Goal: Information Seeking & Learning: Learn about a topic

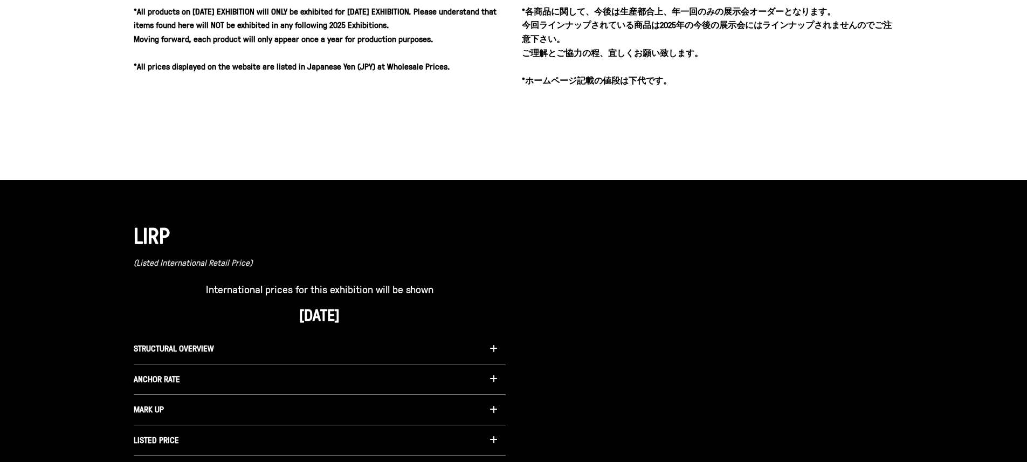
drag, startPoint x: 1031, startPoint y: 87, endPoint x: 1024, endPoint y: 236, distance: 149.6
click at [1024, 237] on html "Skip to content **ATTENTION WHOLESALE ACCOUNTS** THIS IS FOR YOUR EYES ONLY - P…" at bounding box center [513, 323] width 1027 height 1820
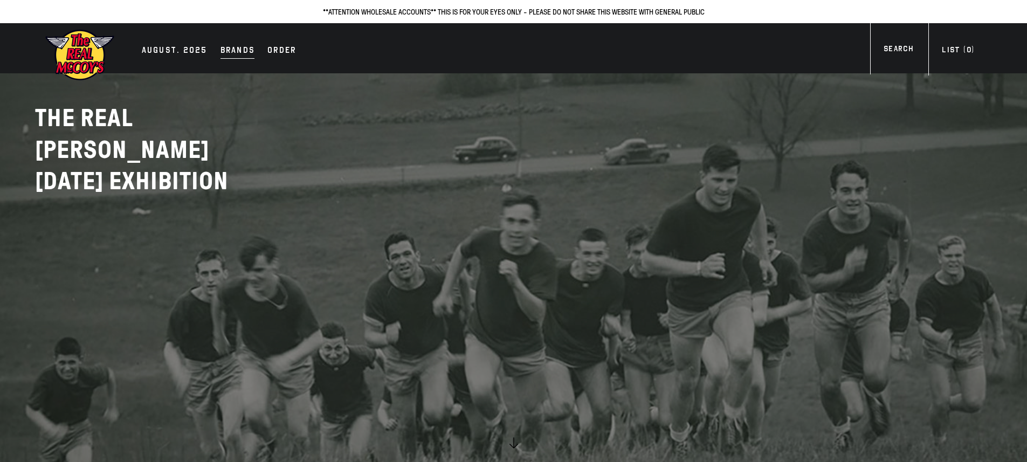
click at [228, 49] on div "Brands" at bounding box center [238, 51] width 35 height 15
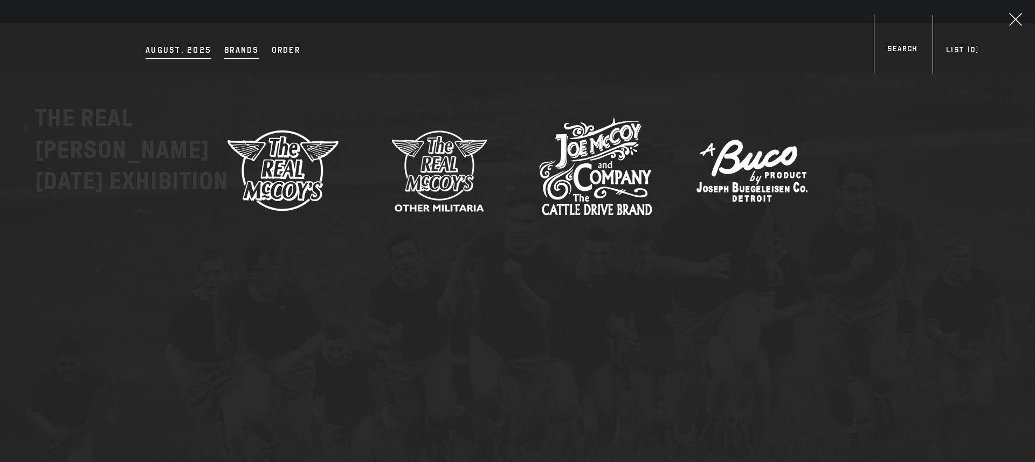
click at [195, 55] on div "AUGUST. 2025" at bounding box center [179, 51] width 66 height 15
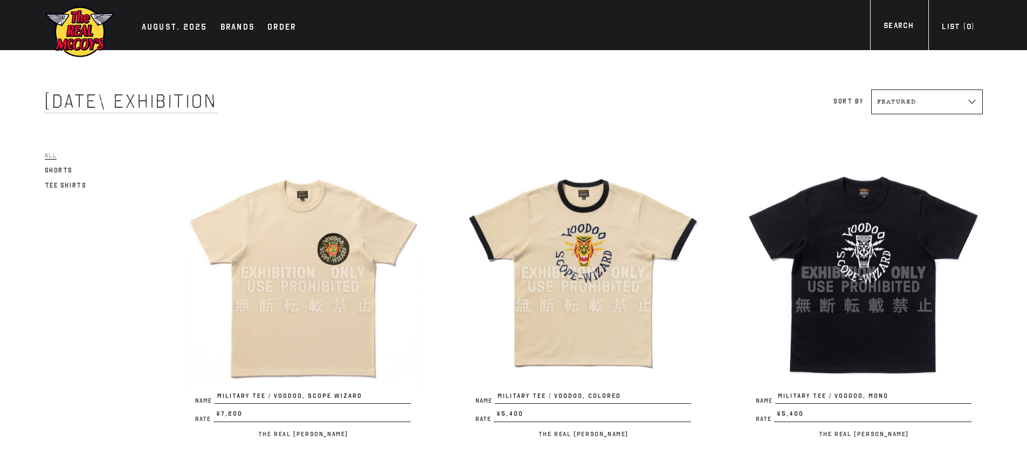
scroll to position [19, 0]
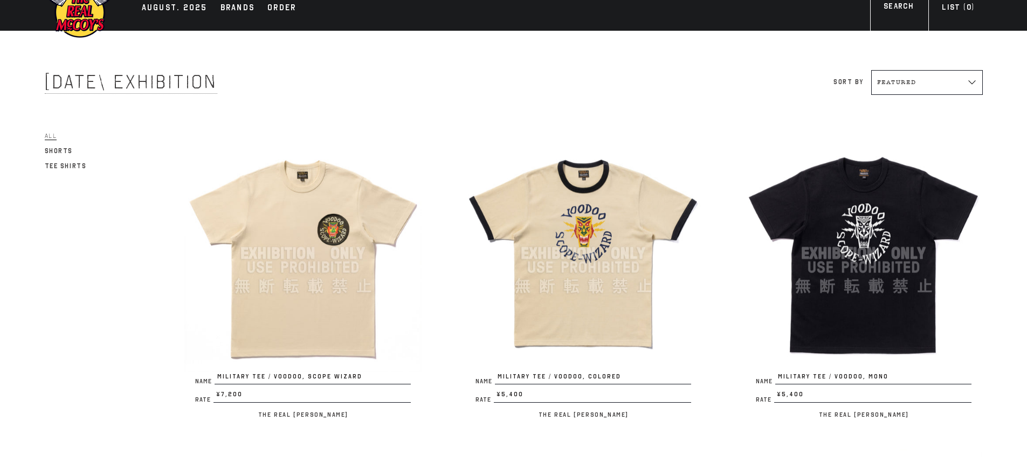
click at [551, 221] on img at bounding box center [583, 253] width 237 height 237
click at [880, 274] on img at bounding box center [863, 253] width 237 height 237
click at [269, 267] on img at bounding box center [302, 253] width 237 height 237
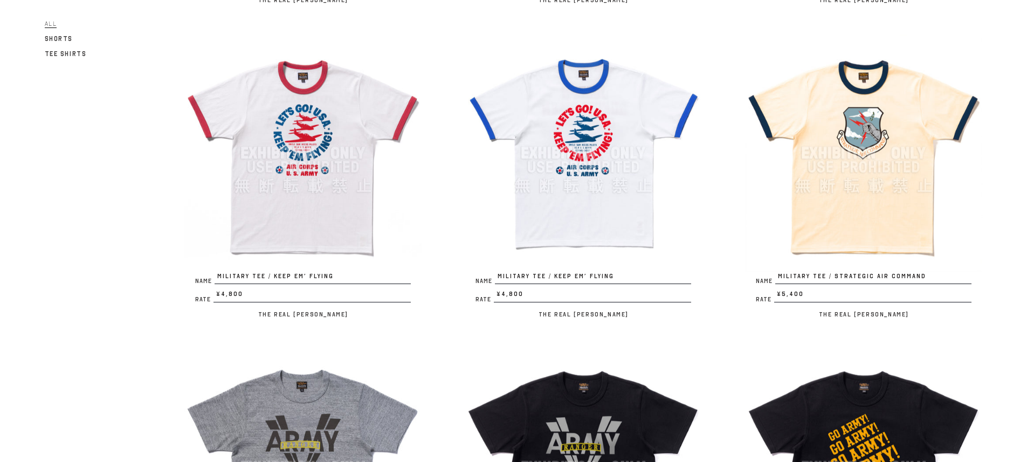
scroll to position [427, 0]
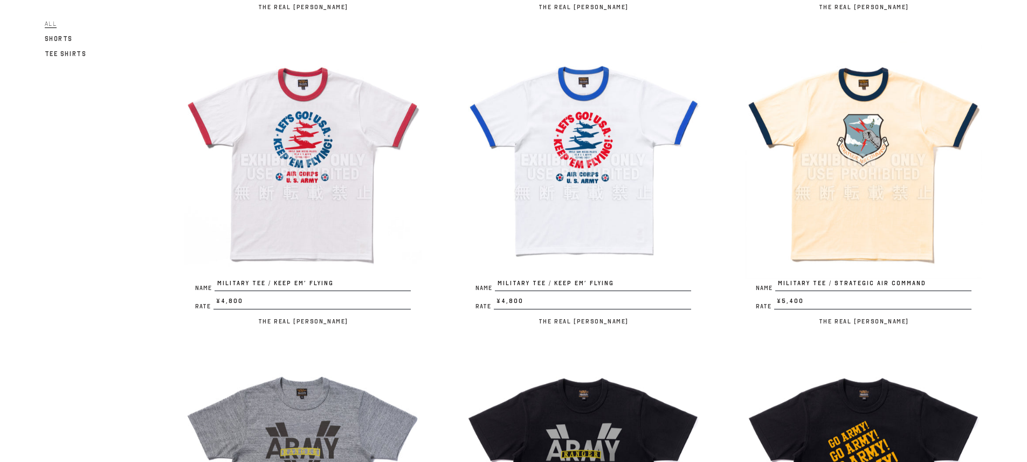
click at [897, 164] on img at bounding box center [863, 160] width 237 height 237
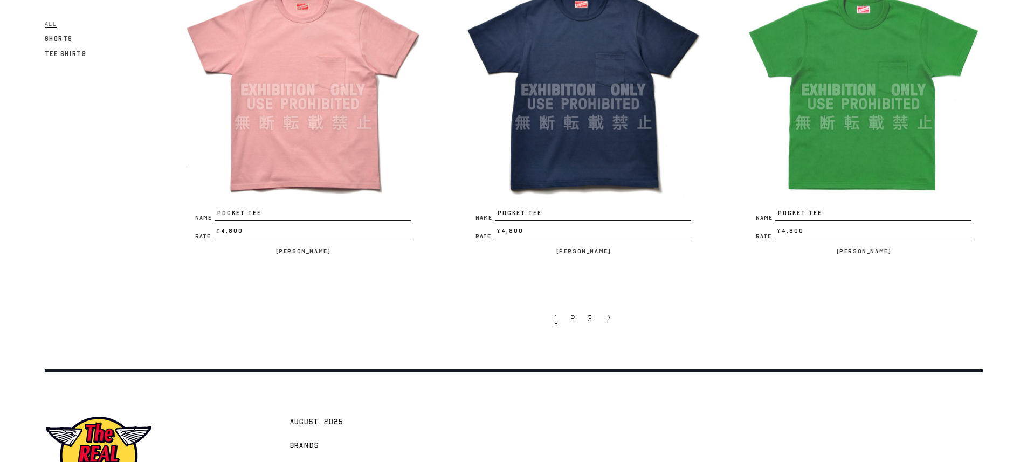
scroll to position [2387, 0]
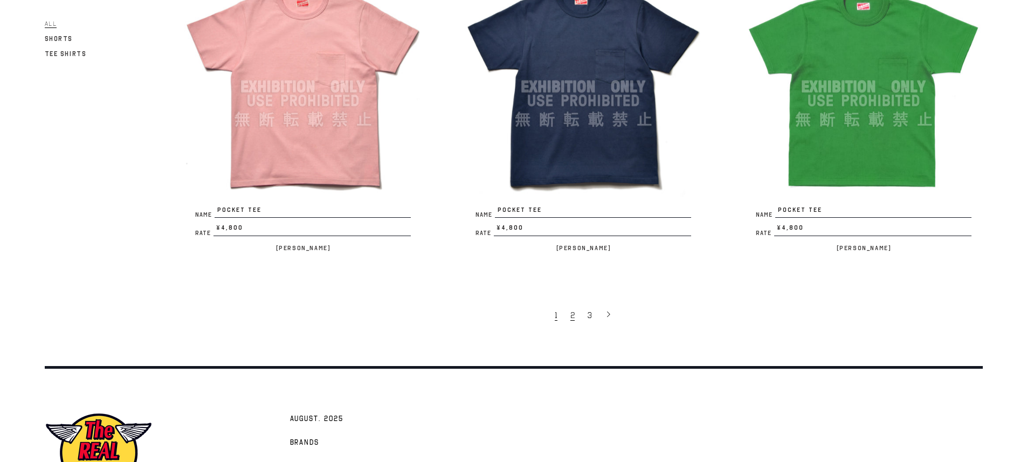
click at [569, 322] on link "2" at bounding box center [573, 315] width 17 height 23
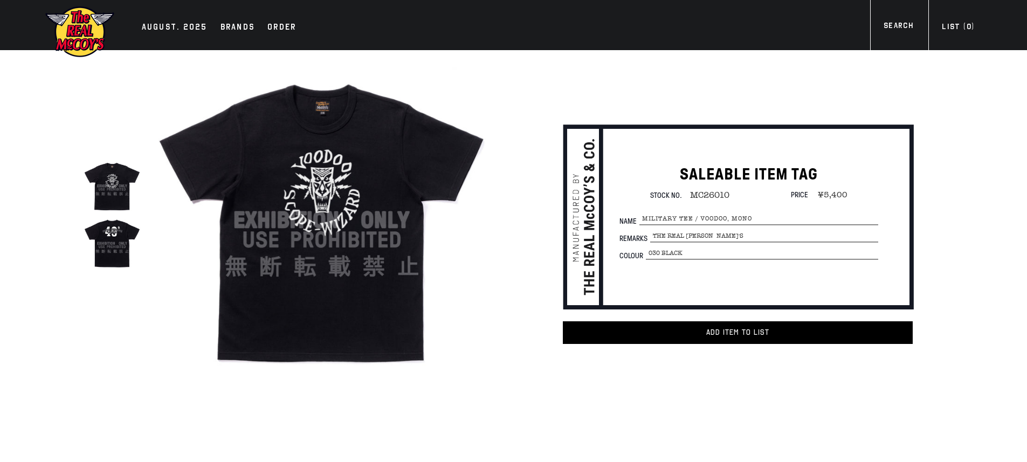
click at [103, 249] on img at bounding box center [112, 243] width 57 height 57
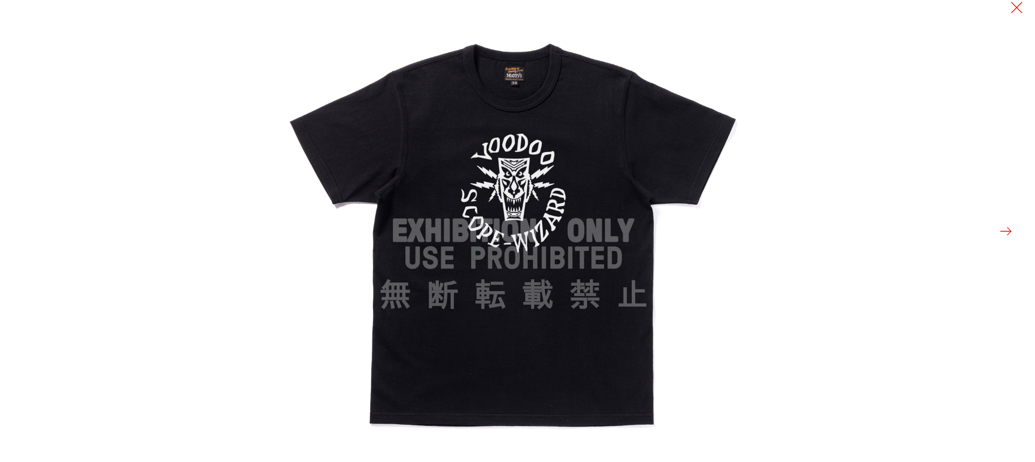
click at [1007, 236] on button at bounding box center [1006, 231] width 15 height 15
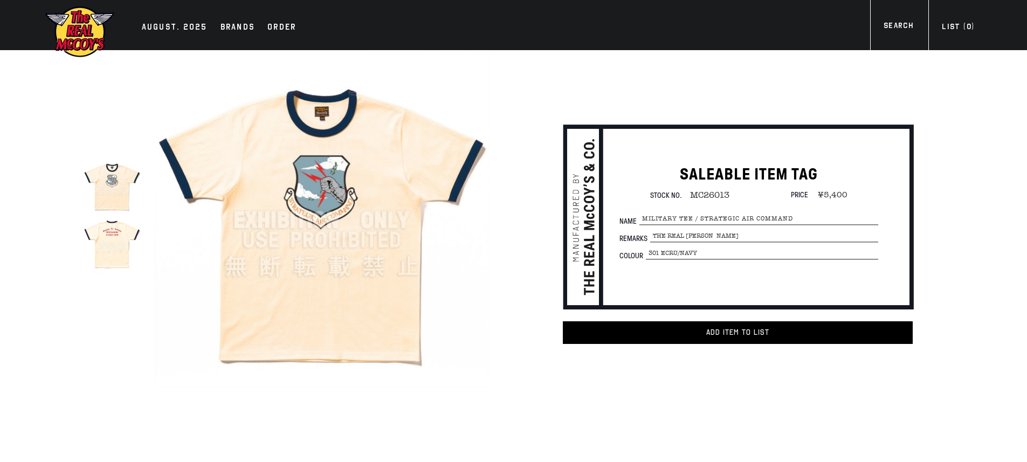
click at [1027, 81] on html "Skip to content AUGUST. 2025 Brands Order" at bounding box center [513, 421] width 1027 height 842
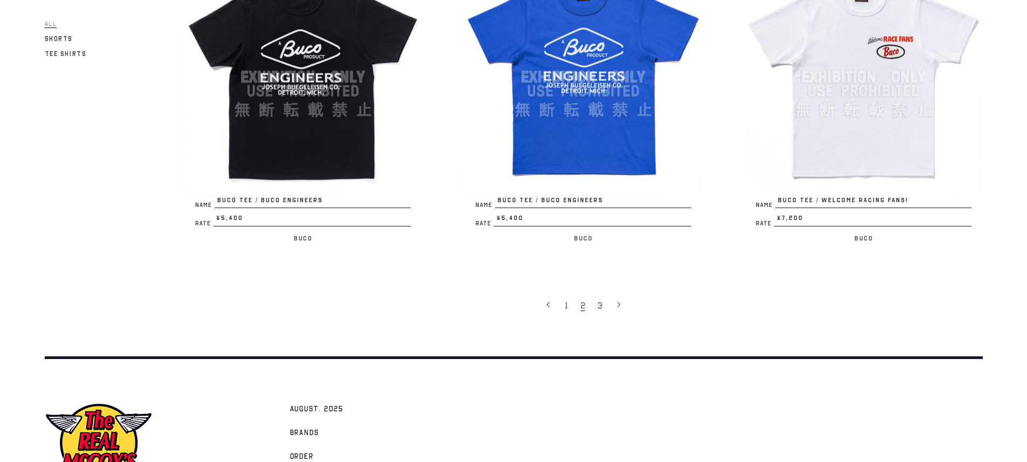
scroll to position [2394, 0]
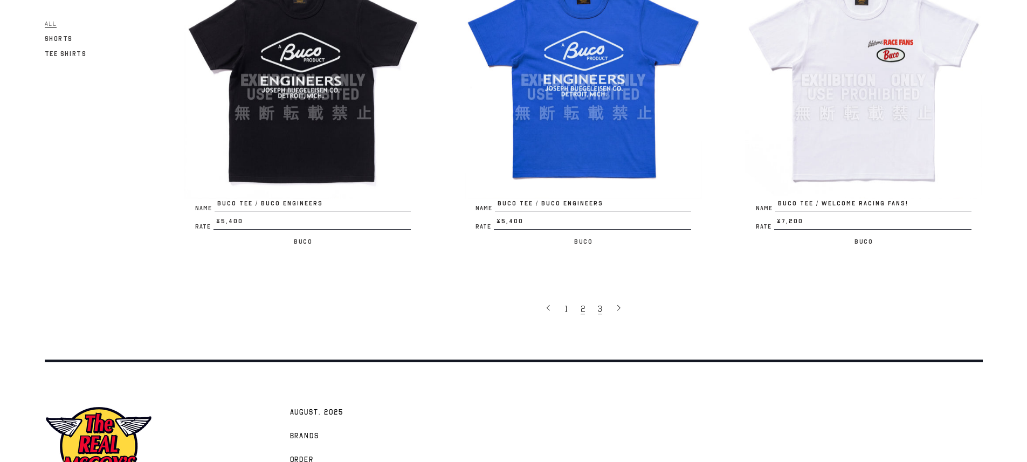
click at [602, 313] on link "3" at bounding box center [601, 308] width 17 height 23
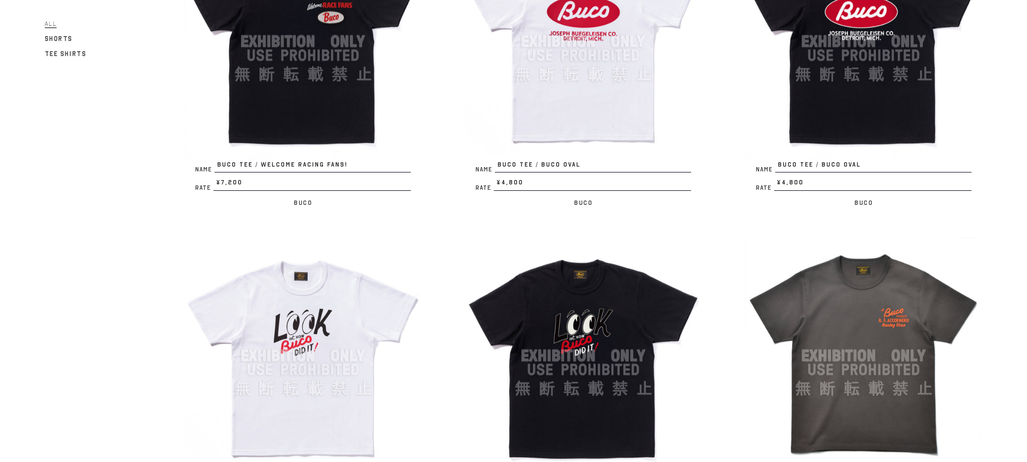
scroll to position [315, 0]
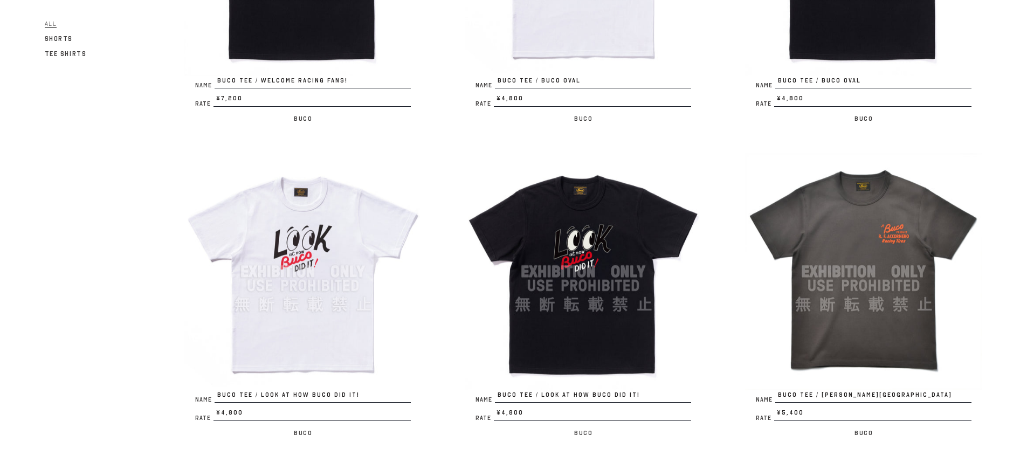
click at [906, 245] on img at bounding box center [863, 271] width 237 height 237
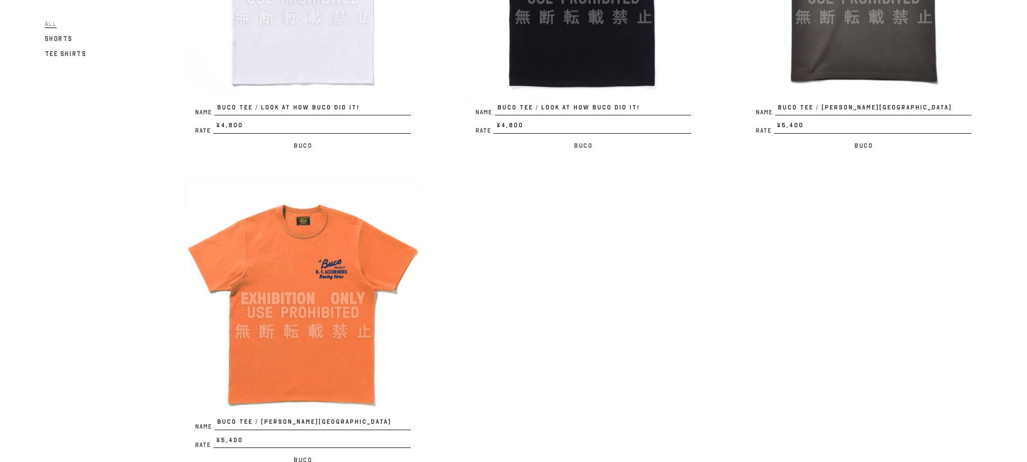
scroll to position [635, 0]
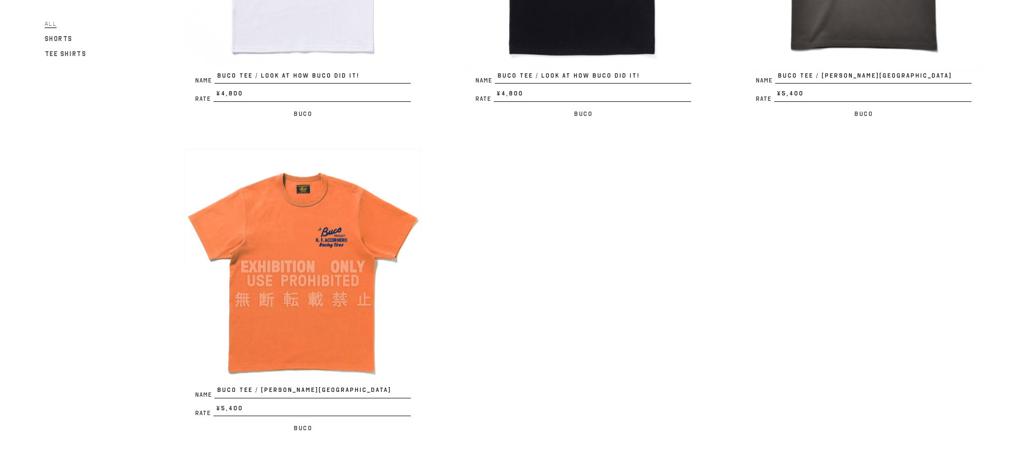
click at [334, 339] on img at bounding box center [302, 266] width 237 height 237
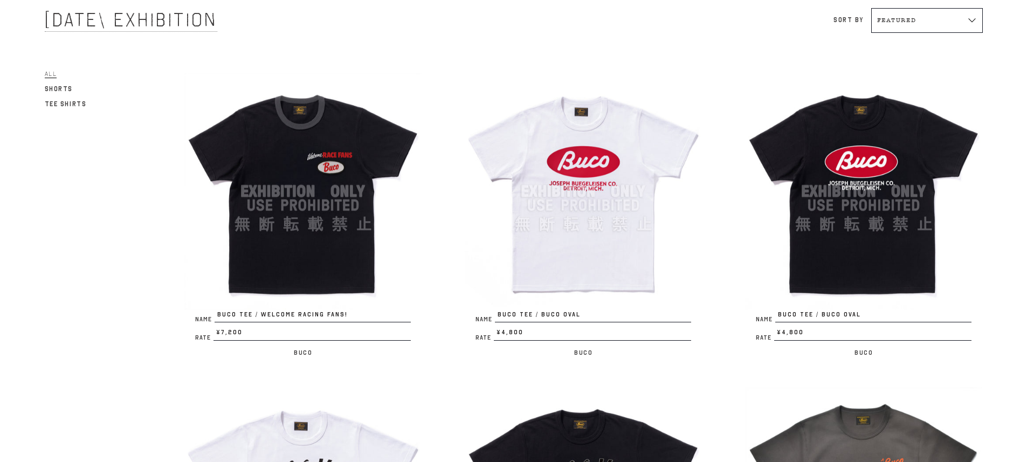
scroll to position [80, 0]
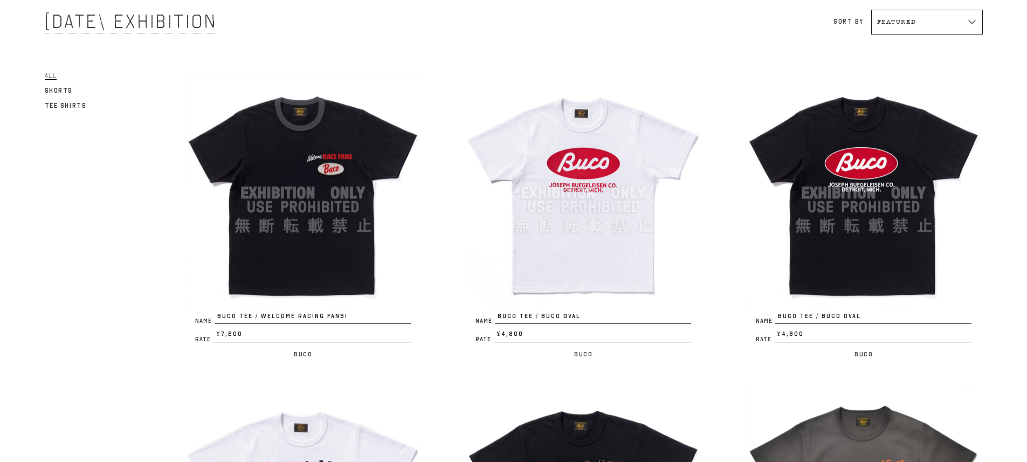
click at [307, 251] on img at bounding box center [302, 192] width 237 height 237
click at [609, 245] on img at bounding box center [583, 192] width 237 height 237
click at [958, 213] on img at bounding box center [863, 192] width 237 height 237
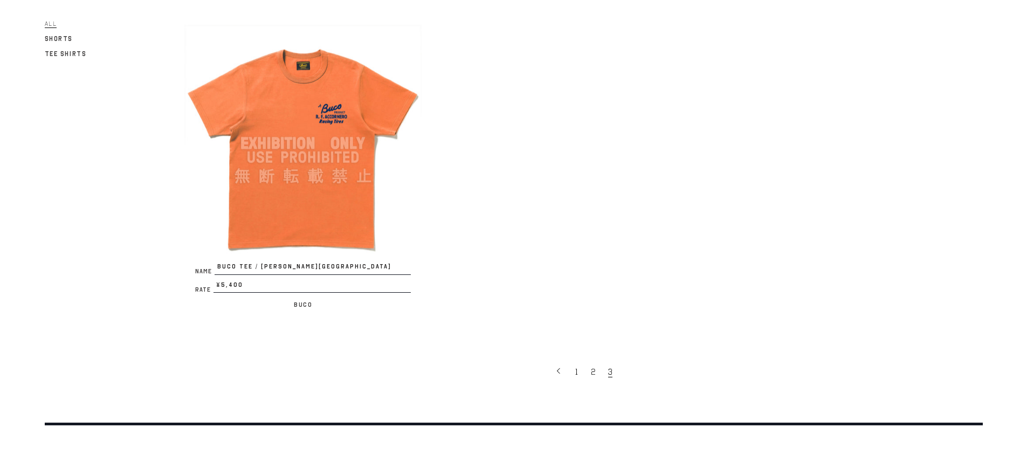
scroll to position [902, 0]
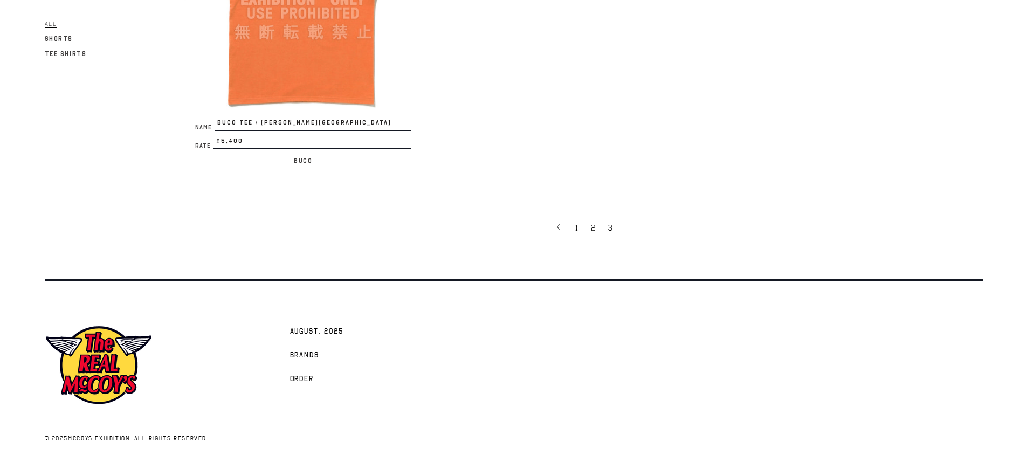
click at [575, 228] on span "1" at bounding box center [576, 228] width 3 height 11
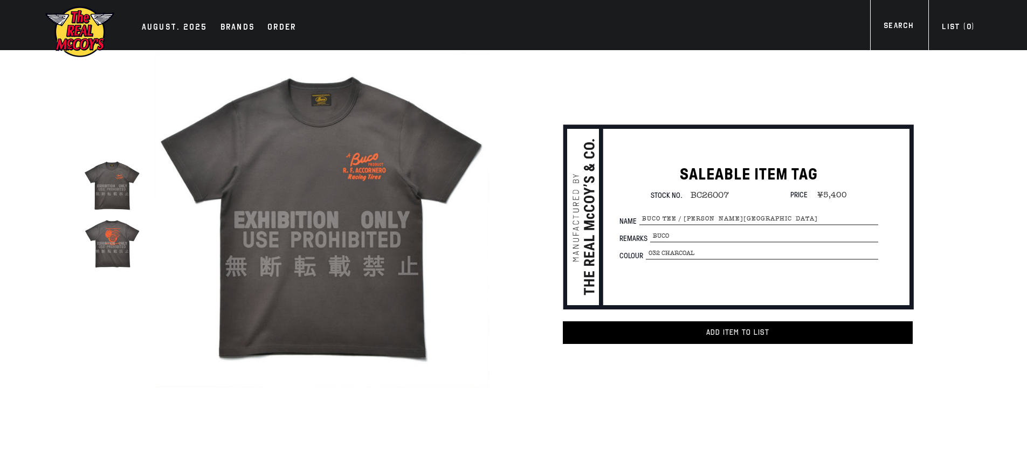
click at [119, 231] on img at bounding box center [112, 243] width 57 height 57
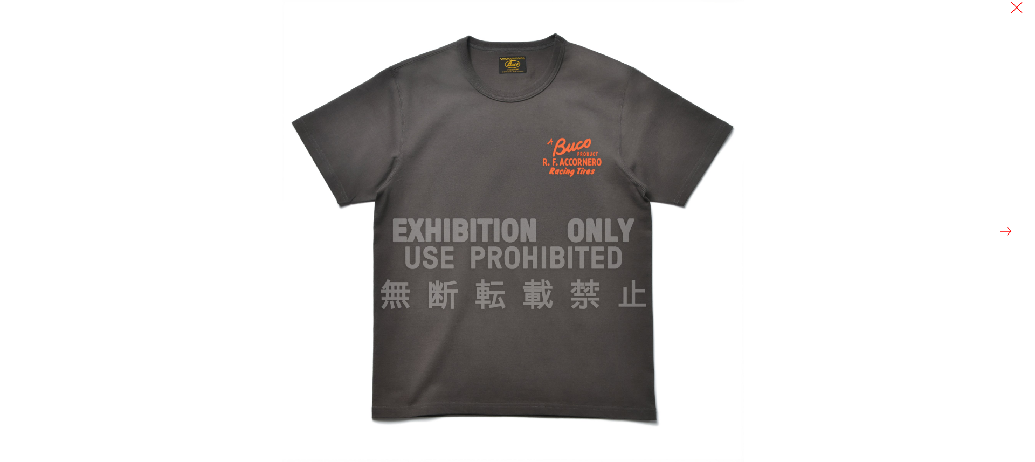
click at [1004, 235] on button at bounding box center [1006, 231] width 15 height 15
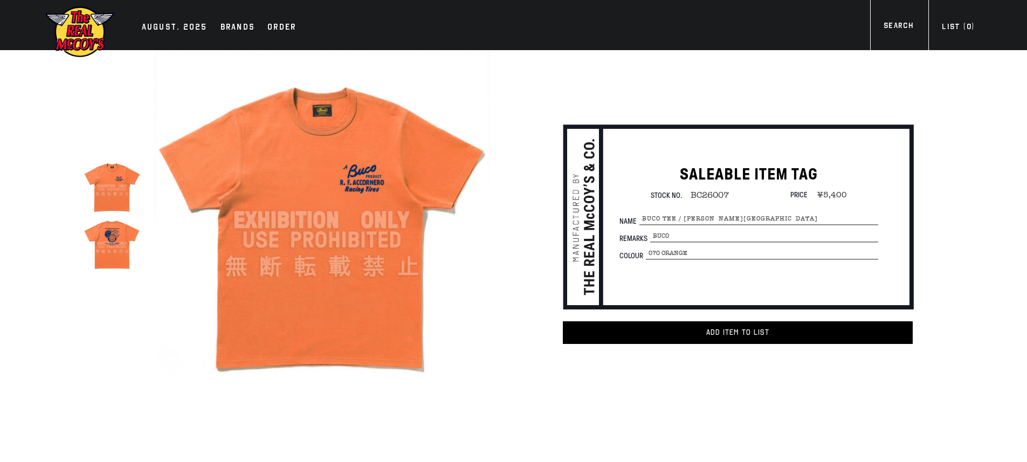
click at [110, 247] on img at bounding box center [112, 243] width 57 height 57
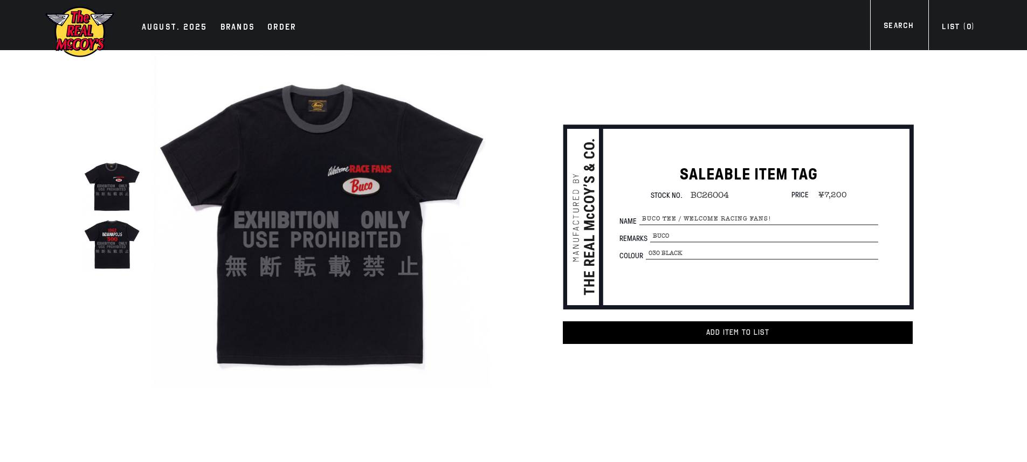
click at [123, 246] on img at bounding box center [112, 243] width 57 height 57
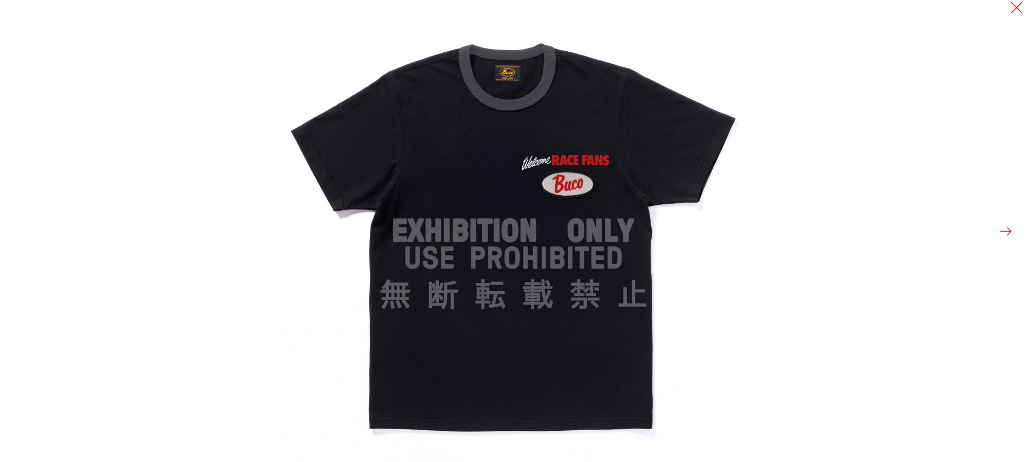
click at [1011, 235] on button at bounding box center [1006, 231] width 15 height 15
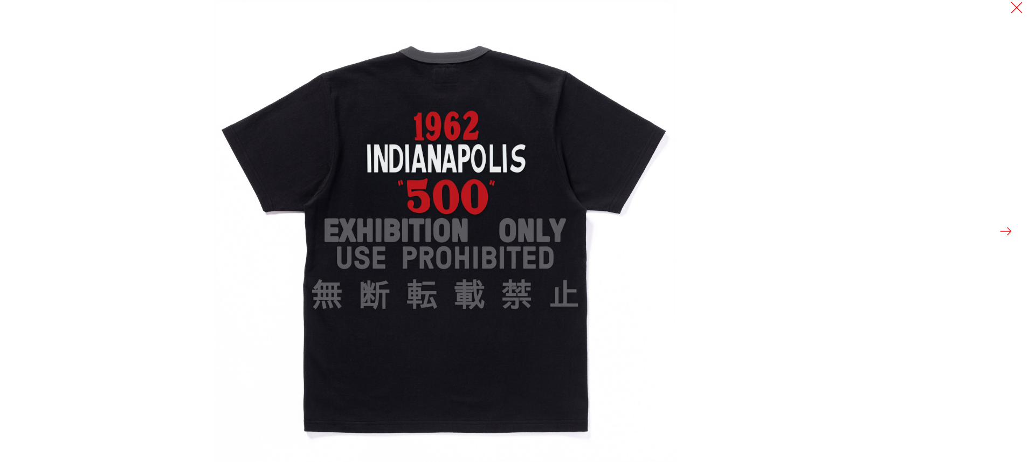
click at [808, 264] on div at bounding box center [517, 231] width 1035 height 462
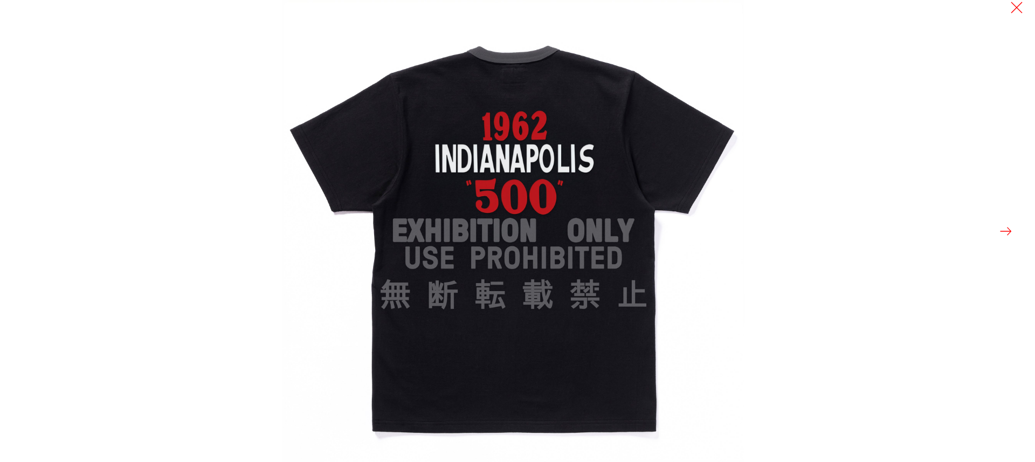
click at [1001, 229] on button at bounding box center [1006, 231] width 15 height 15
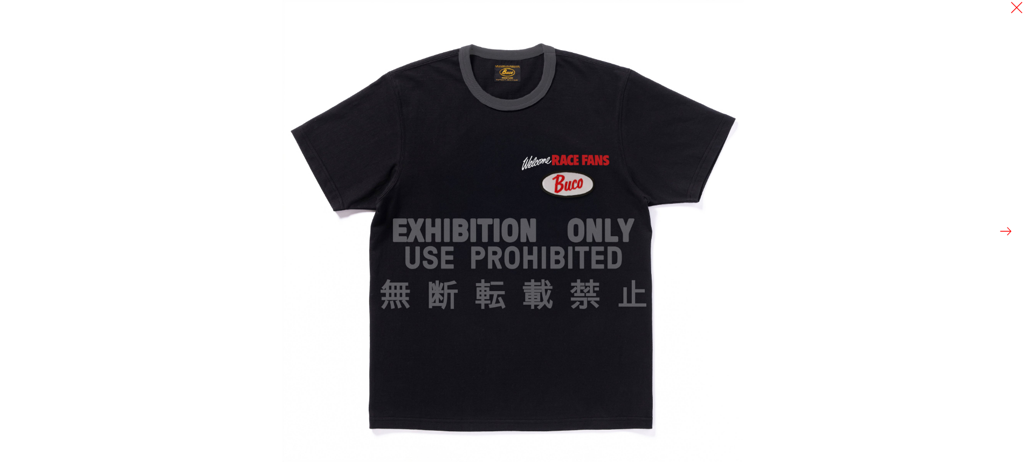
click at [1001, 229] on button at bounding box center [1006, 231] width 15 height 15
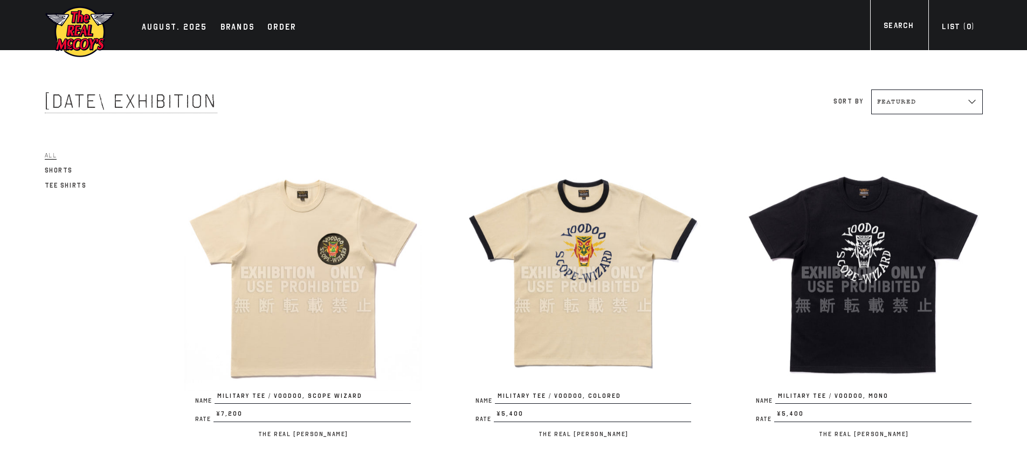
click at [1026, 22] on div "AUGUST. 2025 Brands Order 0" at bounding box center [513, 25] width 1027 height 50
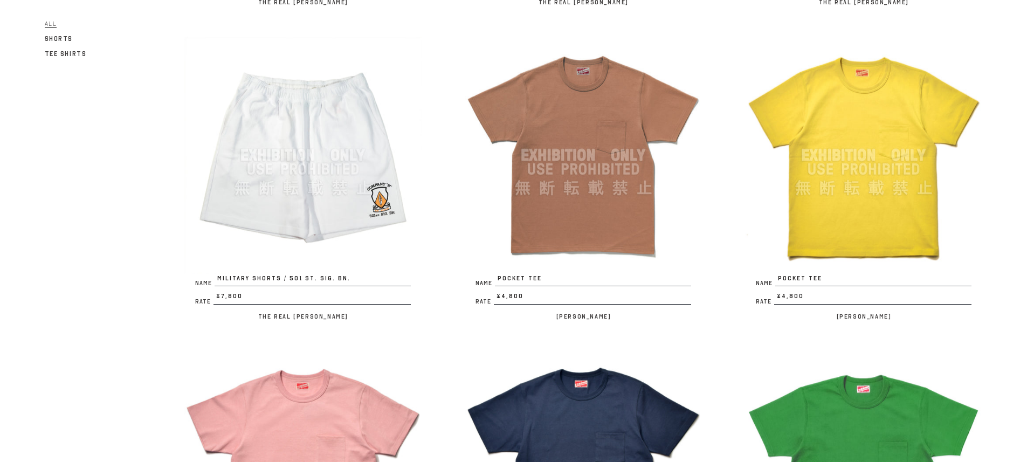
scroll to position [1973, 0]
